Goal: Information Seeking & Learning: Learn about a topic

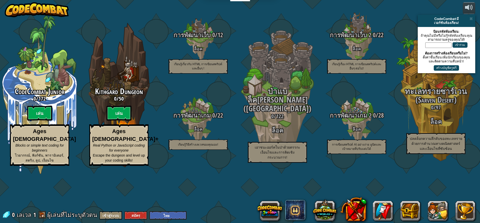
select select "th"
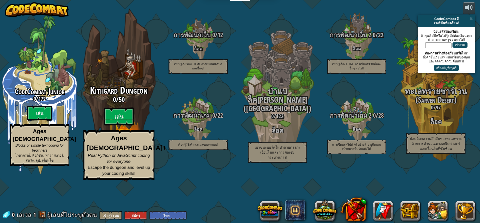
click at [120, 97] on div "Kithgard Dungeon 0 / 50 [PERSON_NAME] Ages [DEMOGRAPHIC_DATA]+ Real Python or J…" at bounding box center [118, 95] width 95 height 190
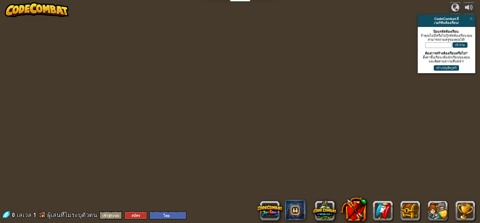
select select "th"
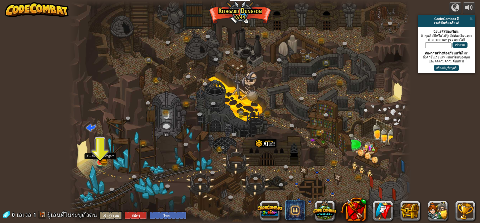
click at [103, 161] on img at bounding box center [100, 153] width 9 height 20
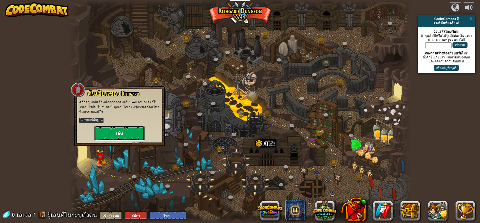
click at [132, 132] on button "เล่น" at bounding box center [120, 133] width 50 height 15
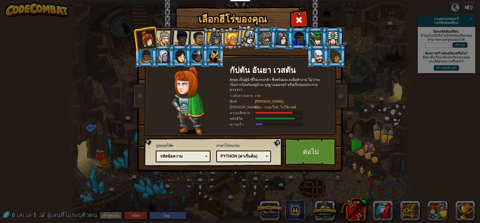
drag, startPoint x: 35, startPoint y: 18, endPoint x: 6, endPoint y: 6, distance: 31.4
click at [34, 18] on div "เลือกฮีโร่ของคุณ 0 [PERSON_NAME] Anya เป็นผู้นำ[PERSON_NAME]เกรงกลัว ซึ่งพร้อมจ…" at bounding box center [240, 111] width 480 height 223
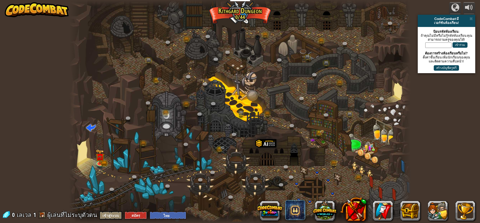
click at [8, 0] on div "powered by CodeCombat มี เวอร์ชันห้องเรียน! ป้อนรหัสห้องเรียน: [PERSON_NAME]ไม่…" at bounding box center [240, 111] width 480 height 223
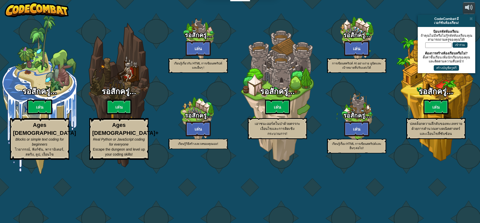
select select "th"
